Goal: Information Seeking & Learning: Learn about a topic

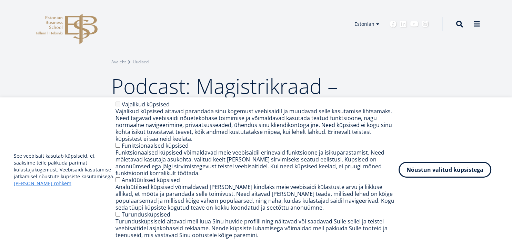
click at [73, 27] on icon "EBS Logo Created with Sketch." at bounding box center [67, 29] width 62 height 31
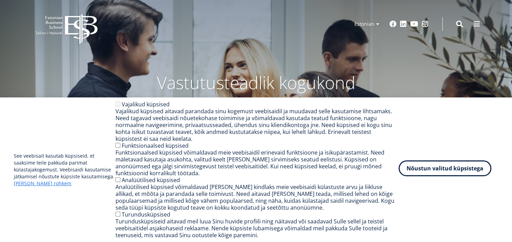
click at [451, 170] on button "Nõustun valitud küpsistega" at bounding box center [445, 169] width 93 height 16
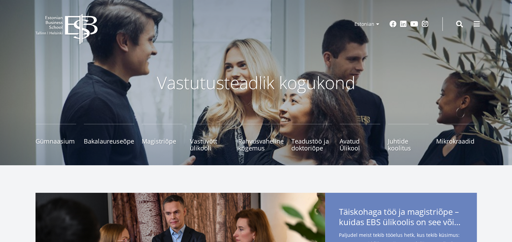
scroll to position [36, 0]
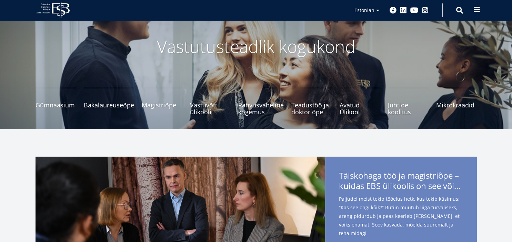
click at [475, 14] on button at bounding box center [477, 10] width 14 height 14
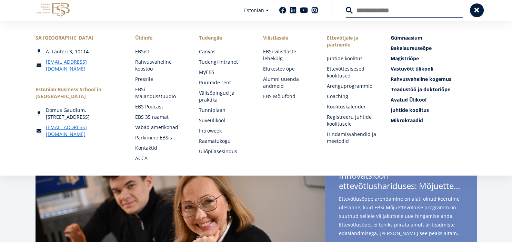
click at [419, 90] on span "Teadustöö ja doktoriõpe Tutvu" at bounding box center [420, 89] width 59 height 7
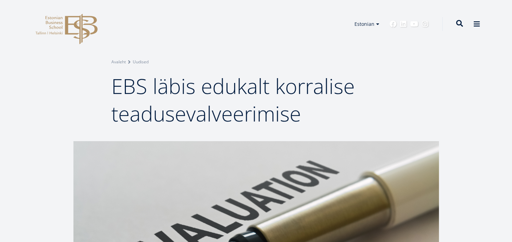
click at [458, 24] on span at bounding box center [459, 23] width 7 height 7
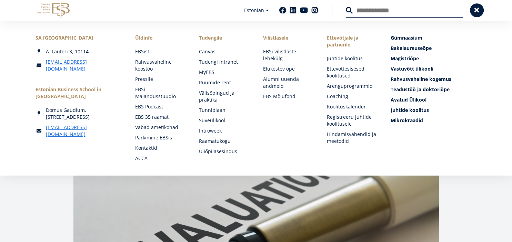
click at [364, 10] on input "Otsing" at bounding box center [404, 10] width 117 height 14
type input "**********"
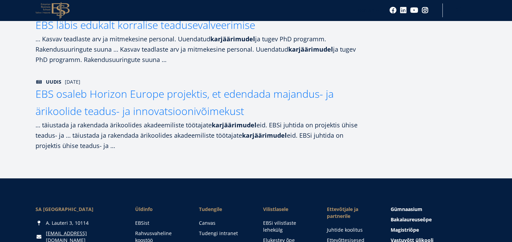
scroll to position [328, 0]
